Goal: Navigation & Orientation: Understand site structure

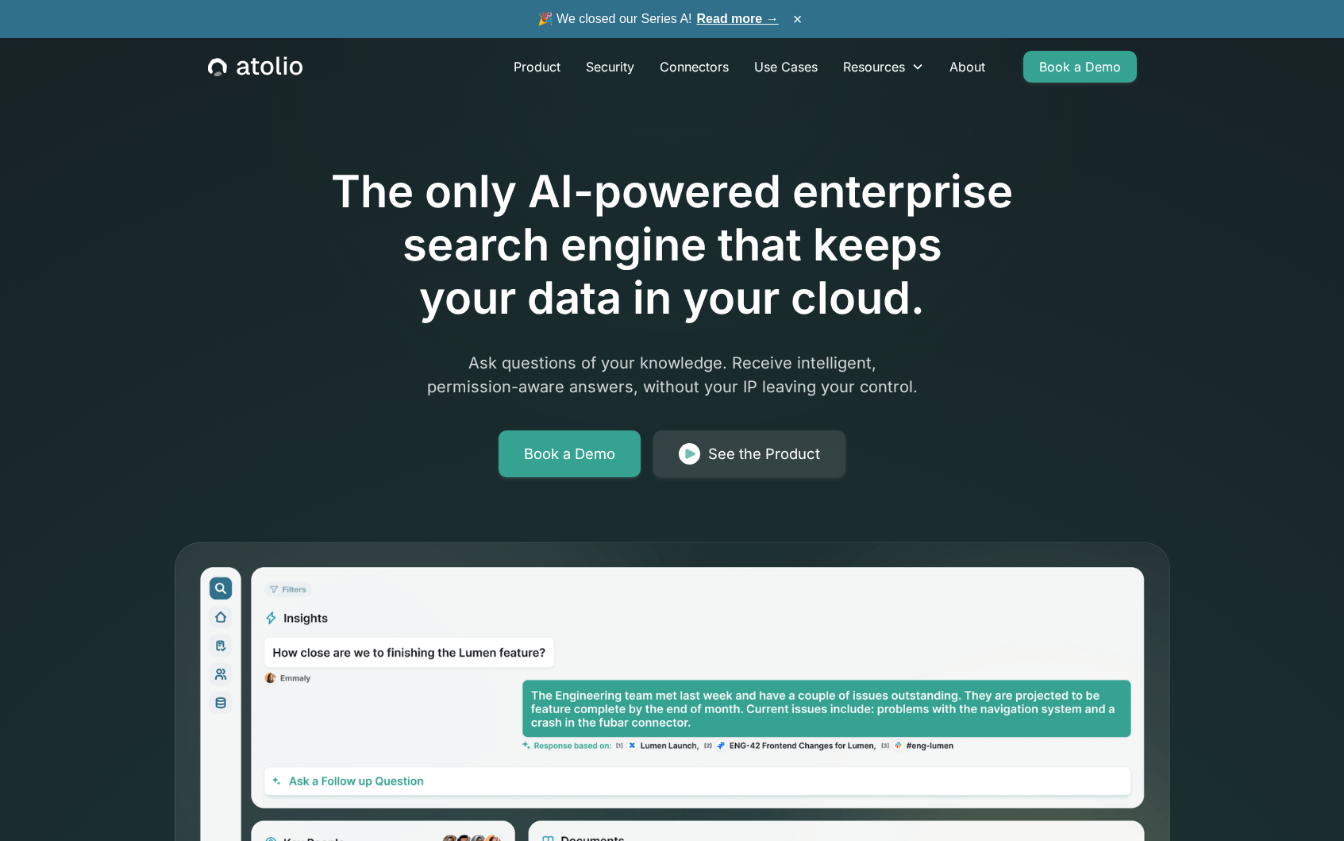
click at [275, 70] on icon "home" at bounding box center [255, 66] width 94 height 21
click at [265, 63] on icon "home" at bounding box center [266, 68] width 13 height 14
click at [529, 74] on link "Product" at bounding box center [537, 67] width 72 height 32
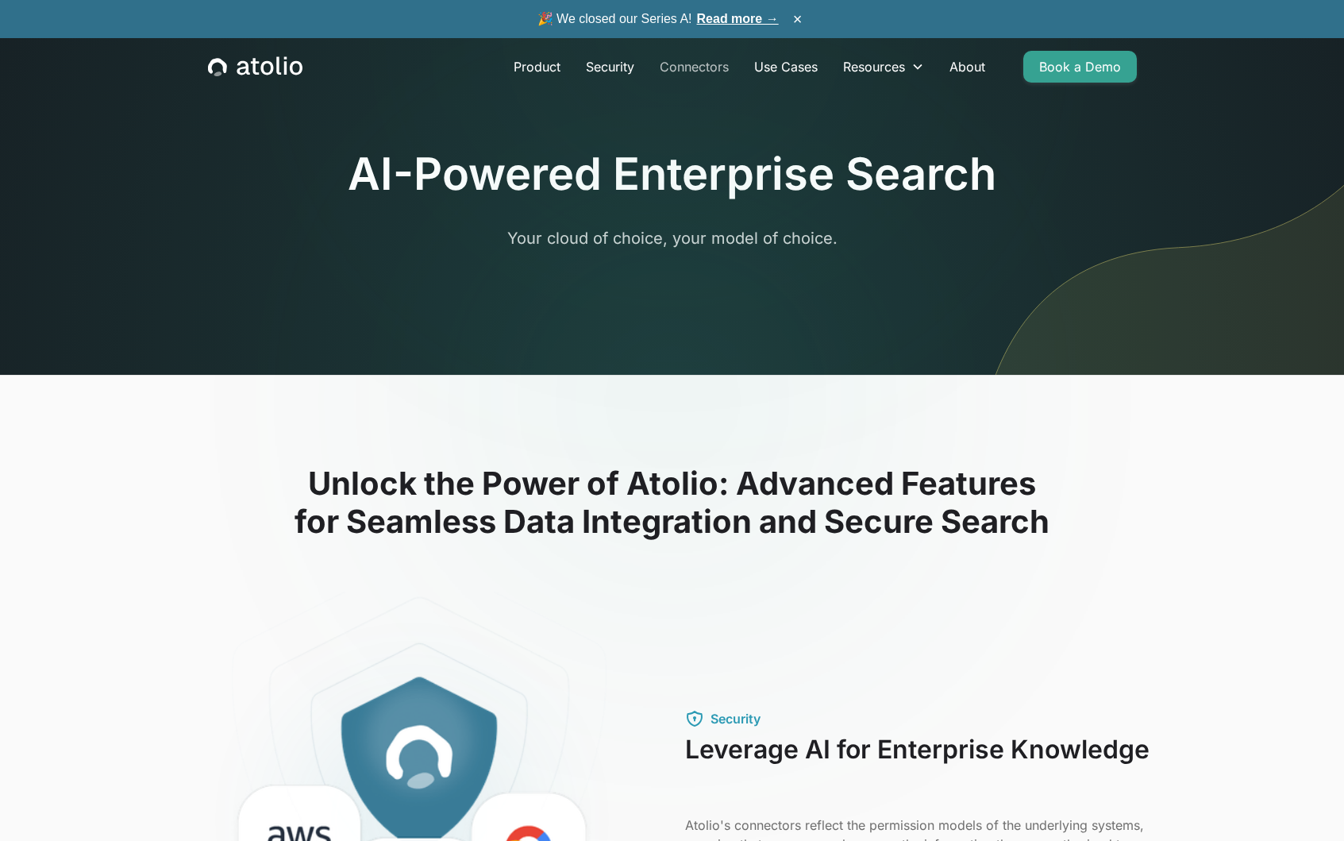
click at [705, 66] on link "Connectors" at bounding box center [694, 67] width 94 height 32
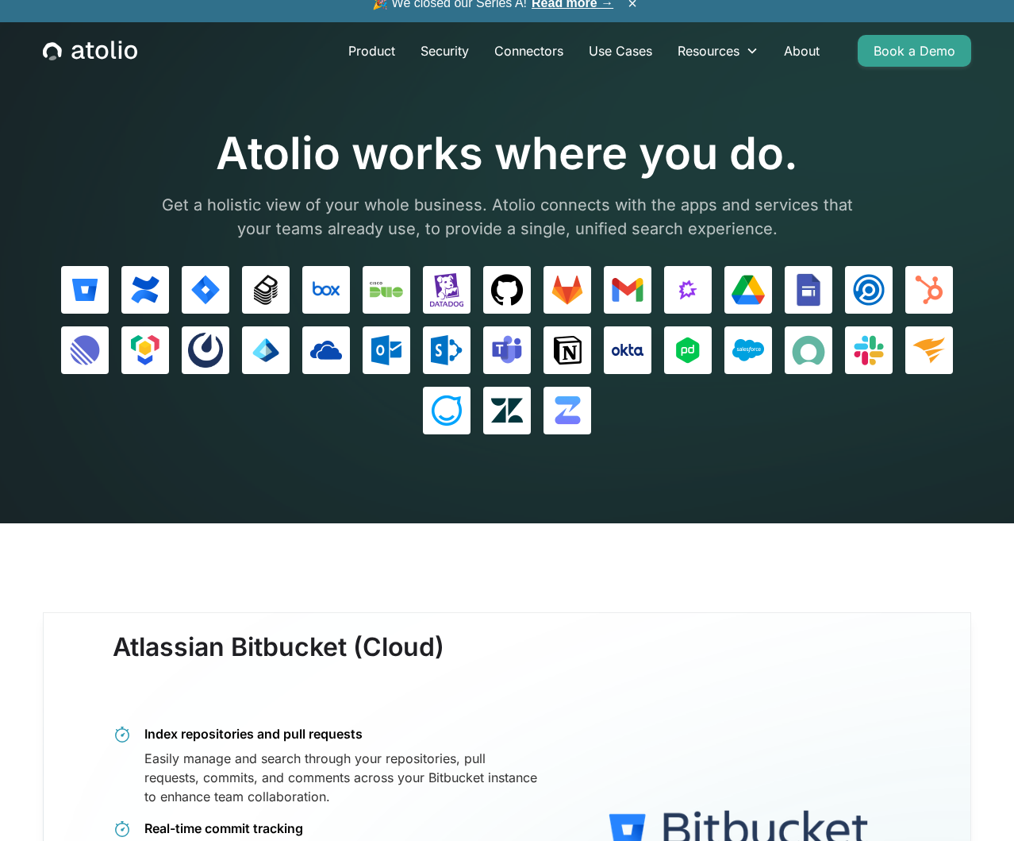
click at [71, 78] on div "Product Security Connectors Use Cases Resources Blog Podcast Case Studies Docum…" at bounding box center [507, 50] width 967 height 57
click at [73, 60] on icon "home" at bounding box center [77, 52] width 13 height 14
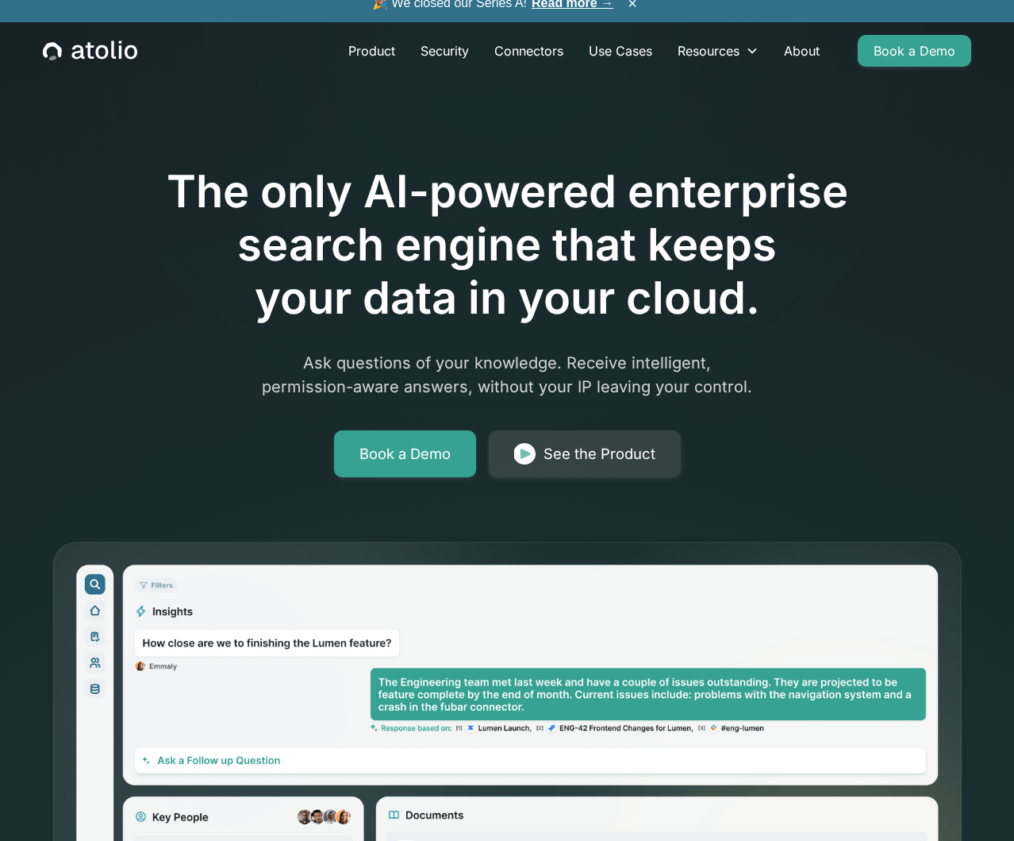
click at [133, 158] on div at bounding box center [507, 120] width 813 height 89
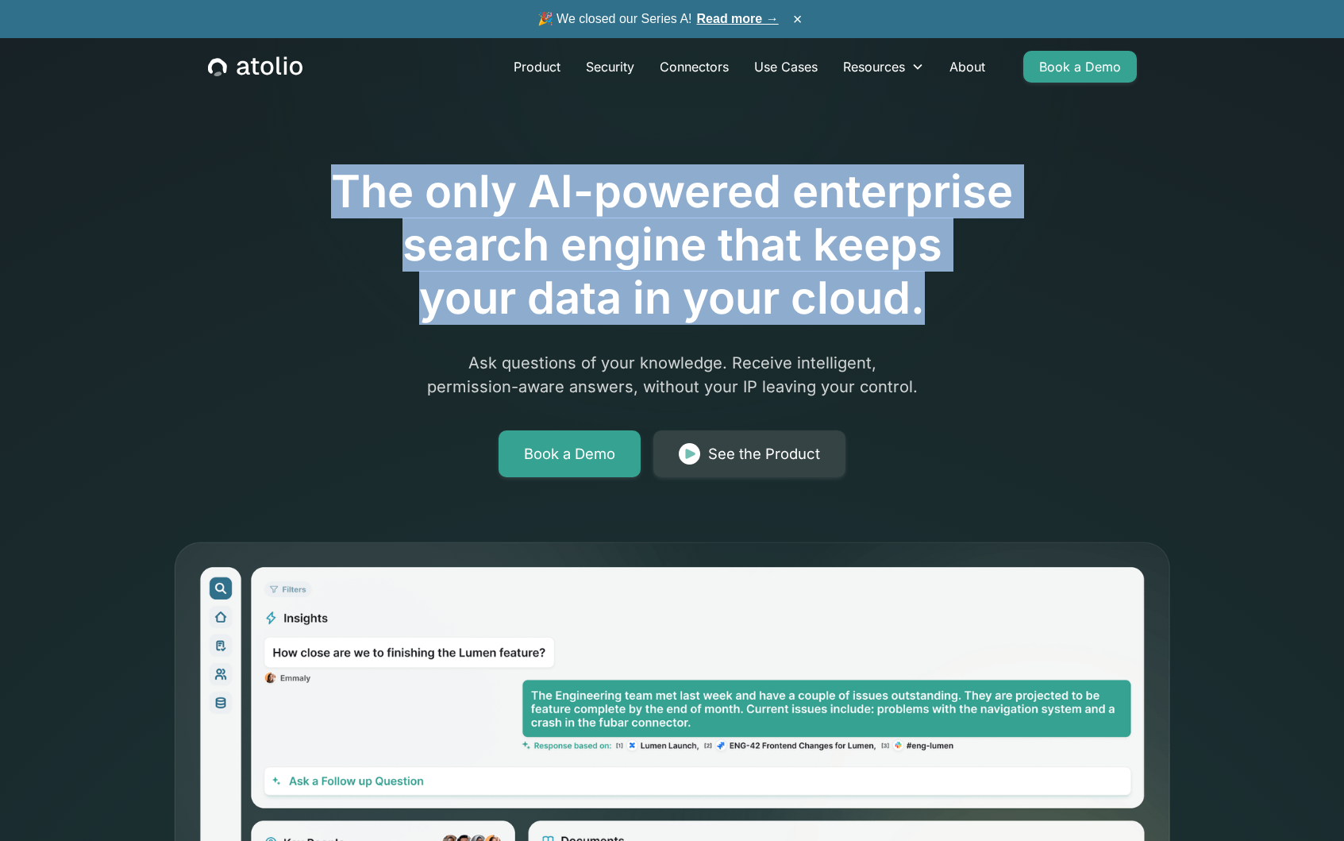
drag, startPoint x: 343, startPoint y: 190, endPoint x: 959, endPoint y: 298, distance: 625.5
click at [959, 298] on h1 "The only AI-powered enterprise search engine that keeps your data in your cloud." at bounding box center [672, 245] width 813 height 160
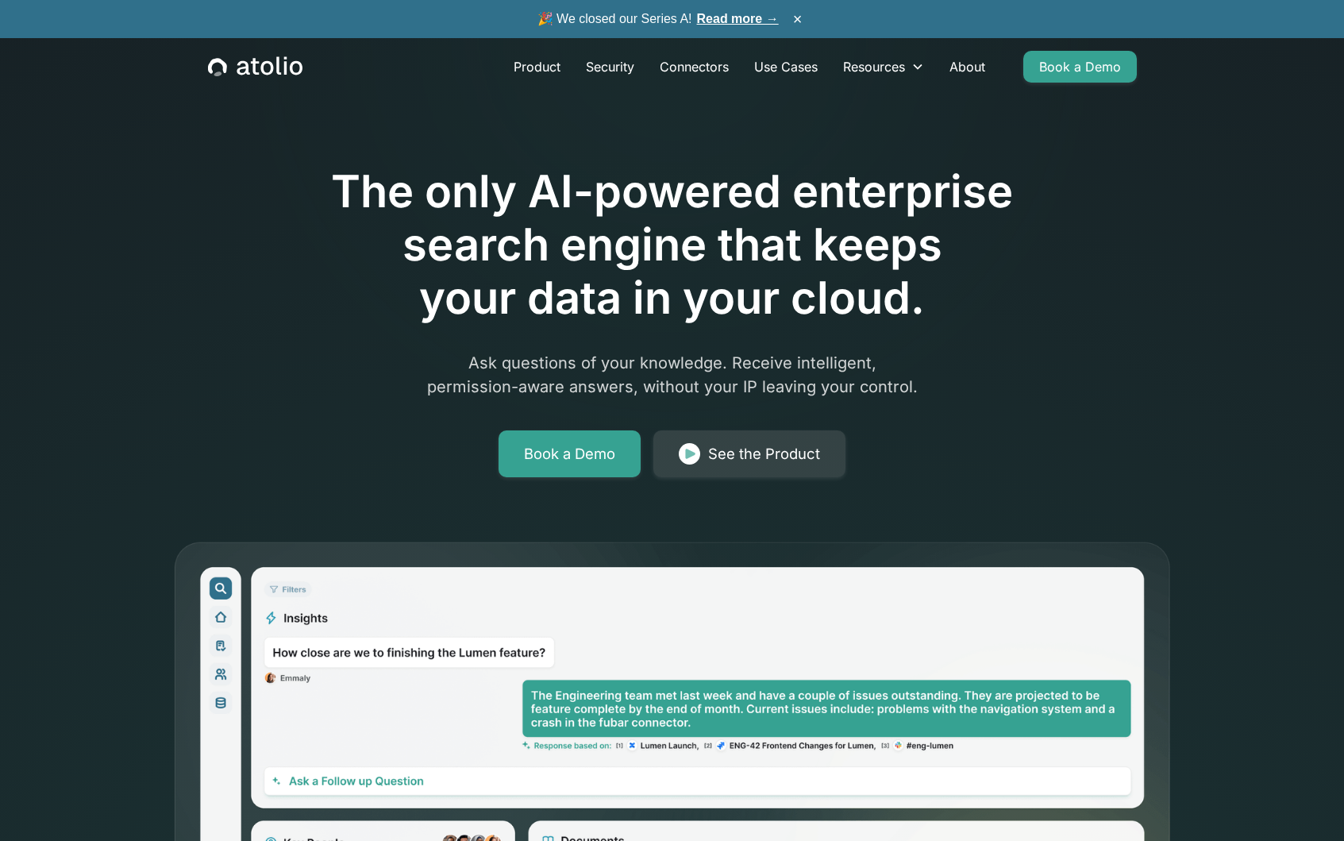
click at [309, 377] on div "The only AI-powered enterprise search engine that keeps your data in your cloud…" at bounding box center [672, 276] width 813 height 401
click at [257, 67] on icon "home" at bounding box center [255, 66] width 94 height 21
click at [519, 56] on link "Product" at bounding box center [537, 67] width 72 height 32
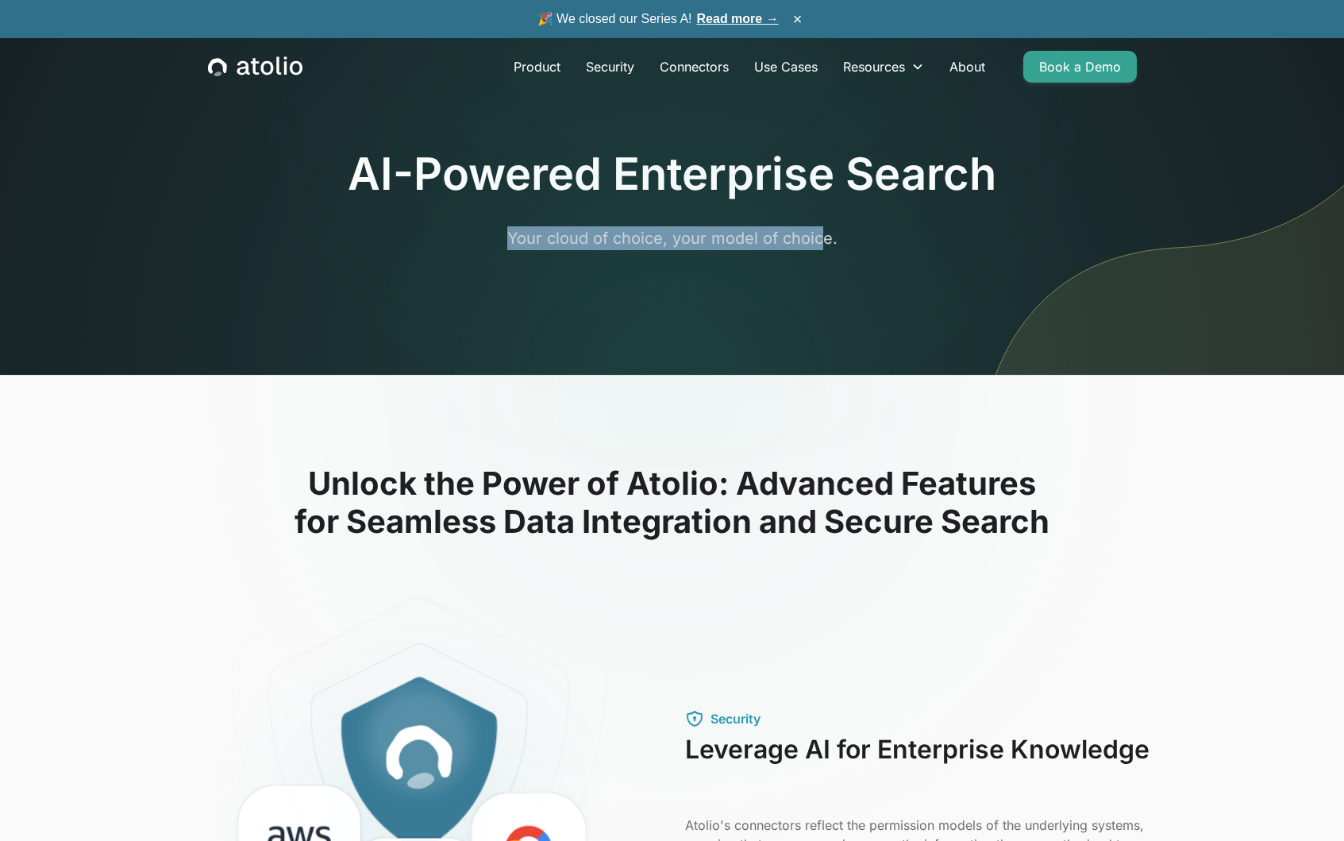
drag, startPoint x: 500, startPoint y: 238, endPoint x: 817, endPoint y: 234, distance: 316.7
click at [817, 234] on p "Your cloud of choice, your model of choice." at bounding box center [672, 238] width 610 height 24
click at [589, 450] on div at bounding box center [672, 400] width 305 height 203
click at [520, 71] on link "Product" at bounding box center [537, 67] width 72 height 32
click at [817, 70] on link "Use Cases" at bounding box center [785, 67] width 89 height 32
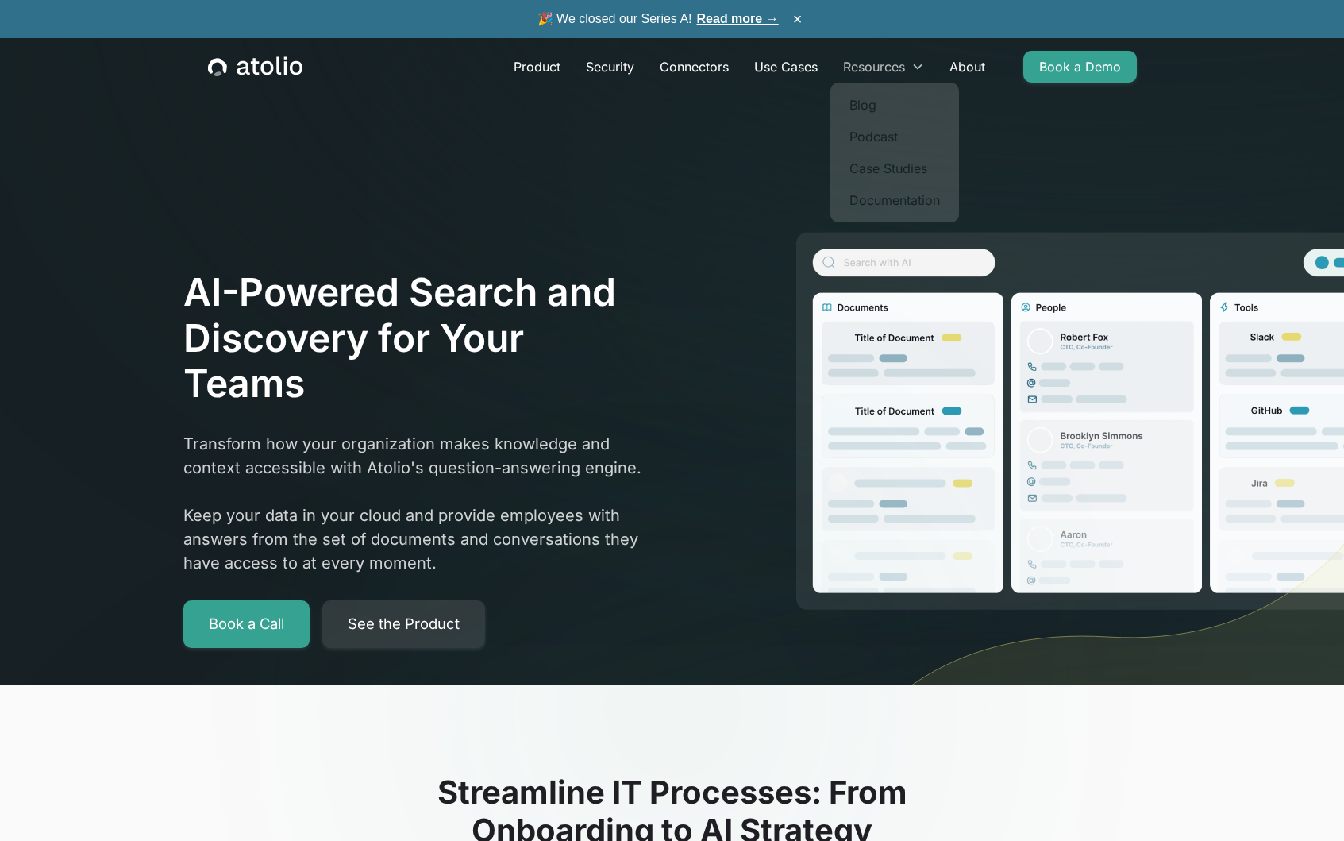
click at [865, 62] on div "Resources" at bounding box center [874, 66] width 62 height 19
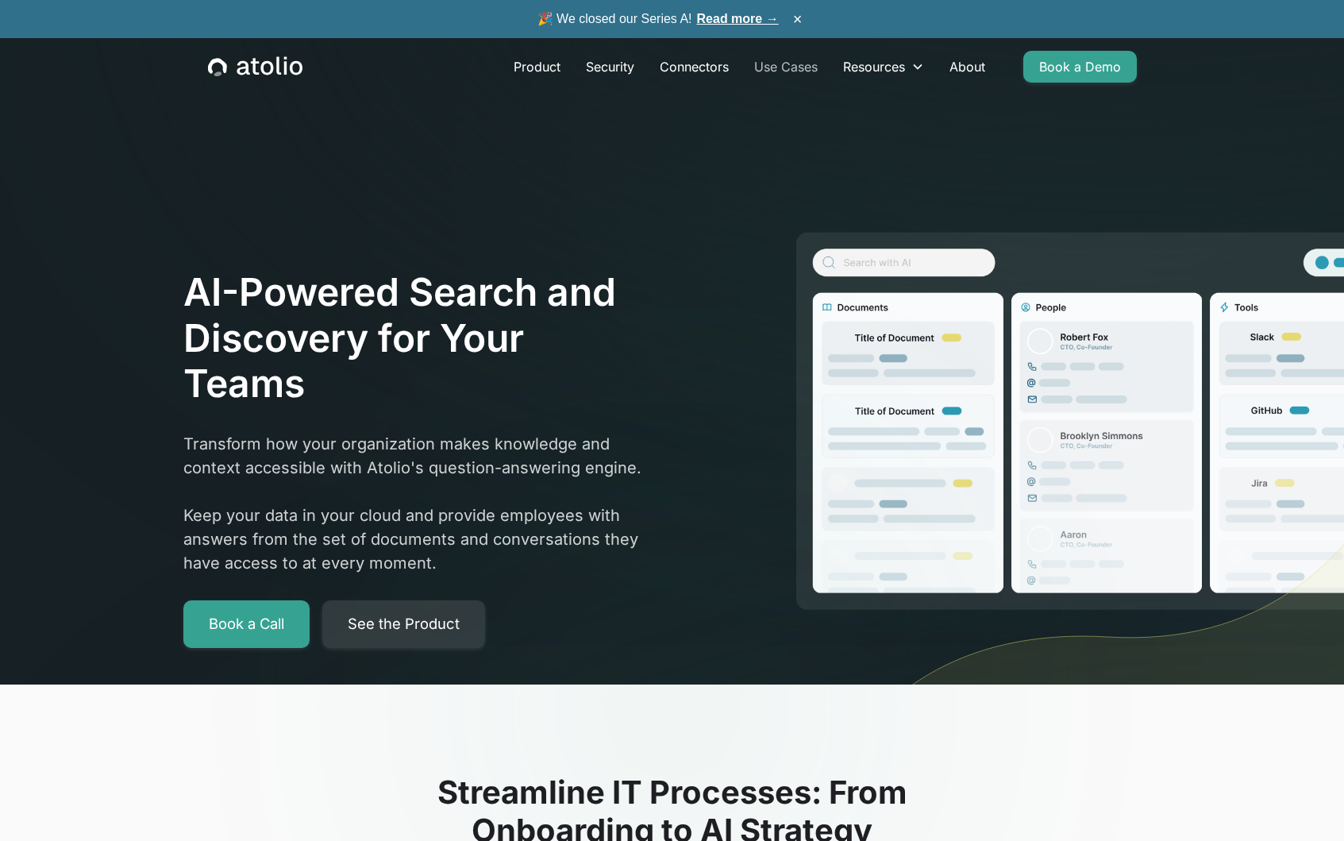
click at [776, 63] on link "Use Cases" at bounding box center [785, 67] width 89 height 32
